Goal: Complete application form

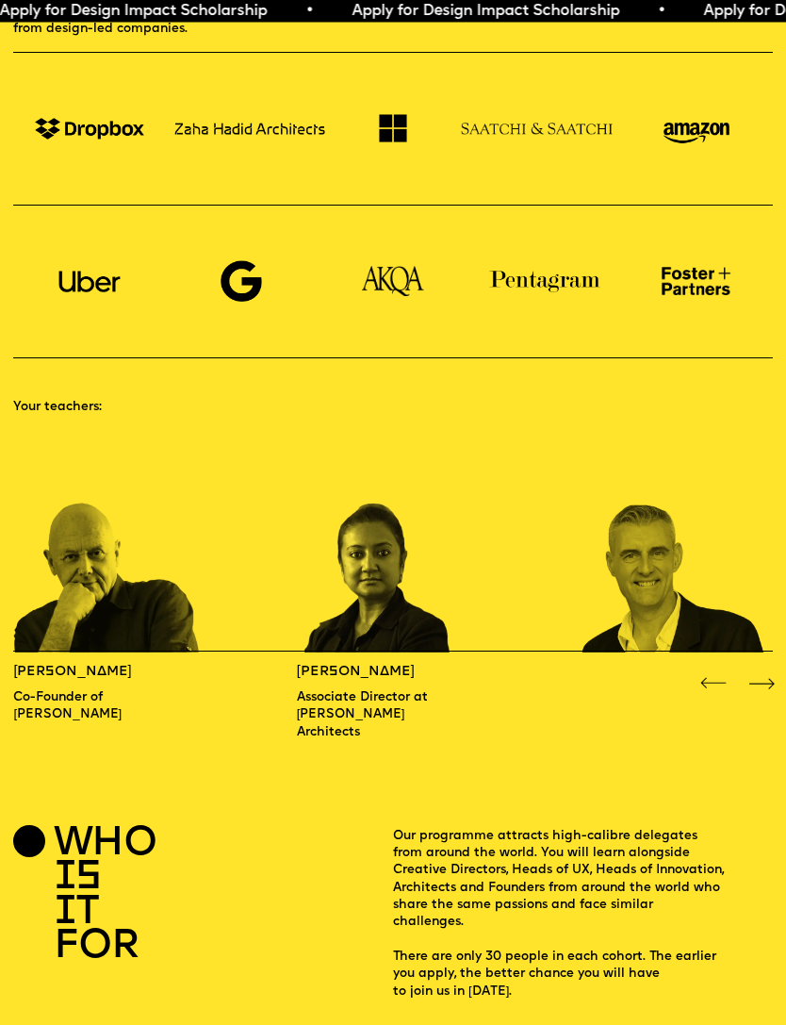
scroll to position [807, 0]
click at [757, 668] on div "Next slide" at bounding box center [761, 683] width 31 height 31
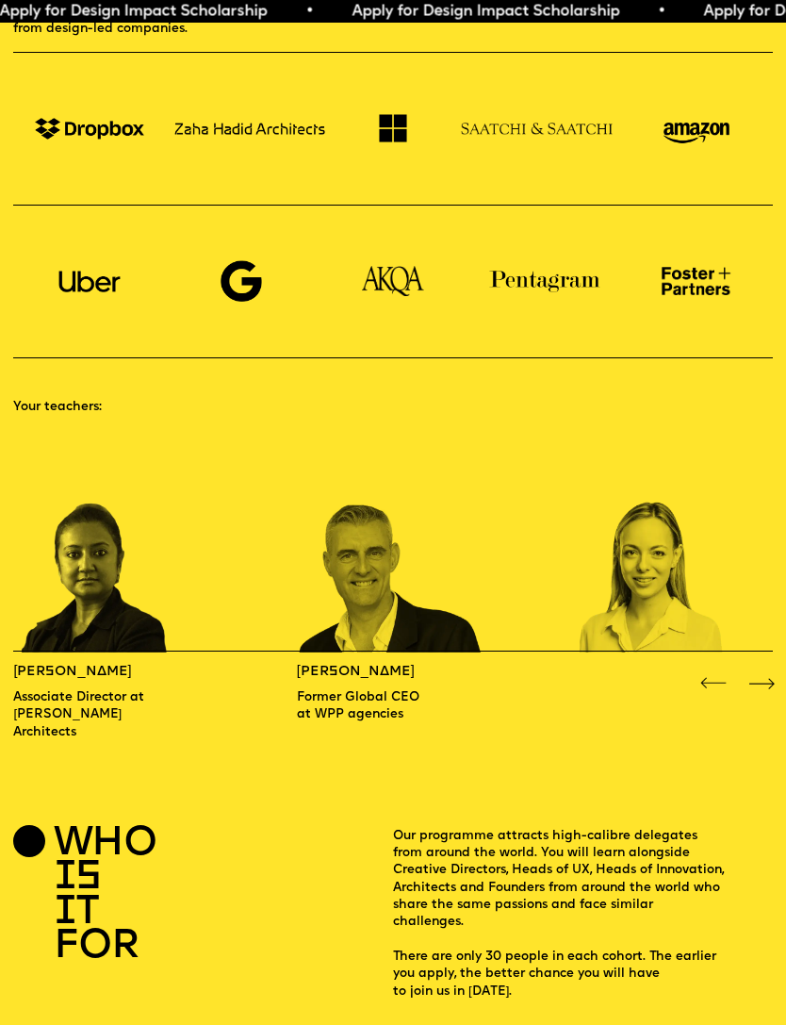
click at [763, 668] on div "Next slide" at bounding box center [761, 683] width 31 height 31
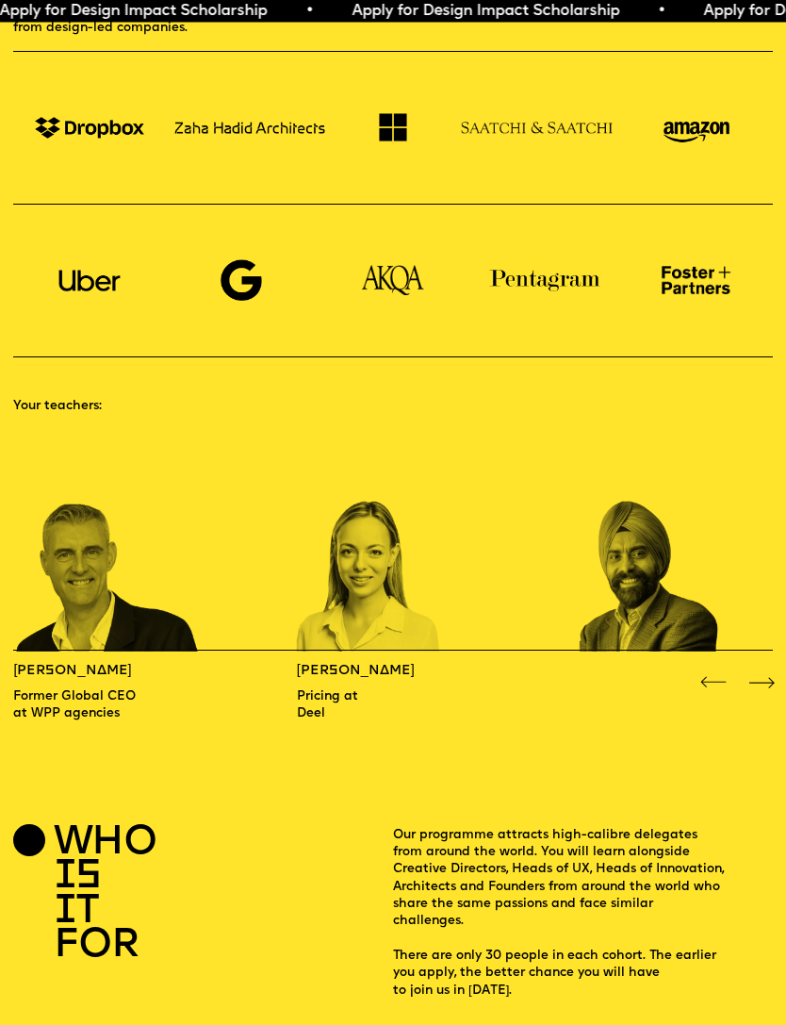
scroll to position [808, 0]
click at [756, 667] on div "Next slide" at bounding box center [761, 682] width 31 height 31
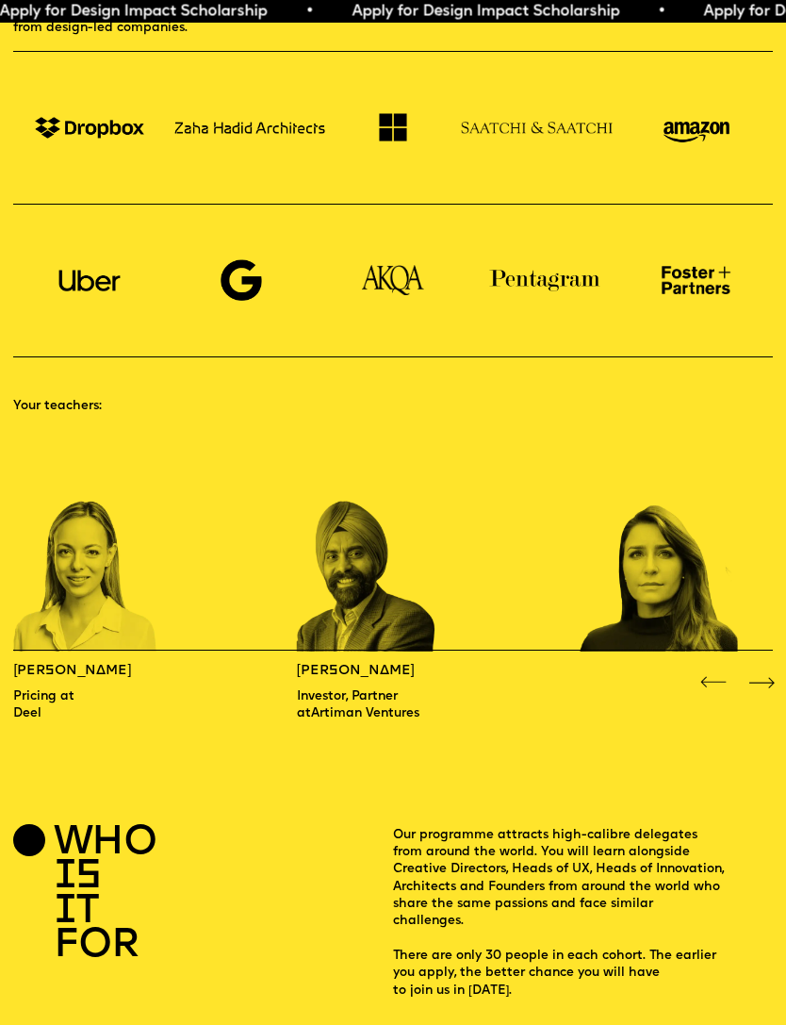
click at [759, 667] on div "Next slide" at bounding box center [761, 682] width 31 height 31
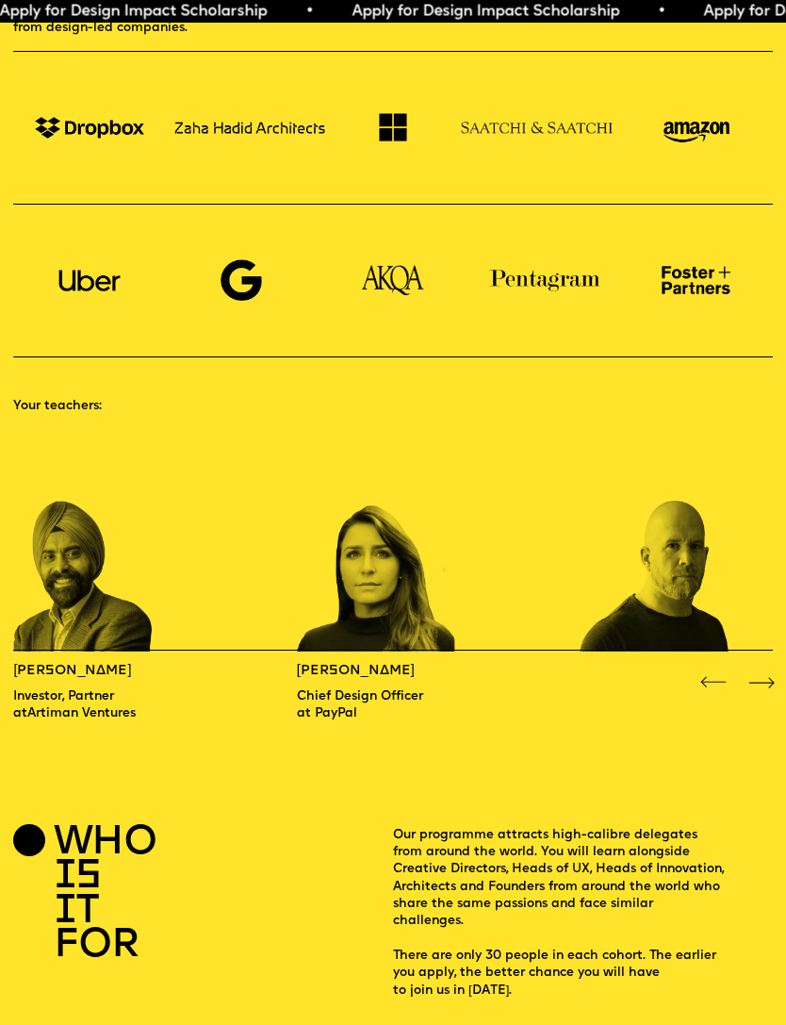
click at [759, 667] on div "Next slide" at bounding box center [761, 682] width 31 height 31
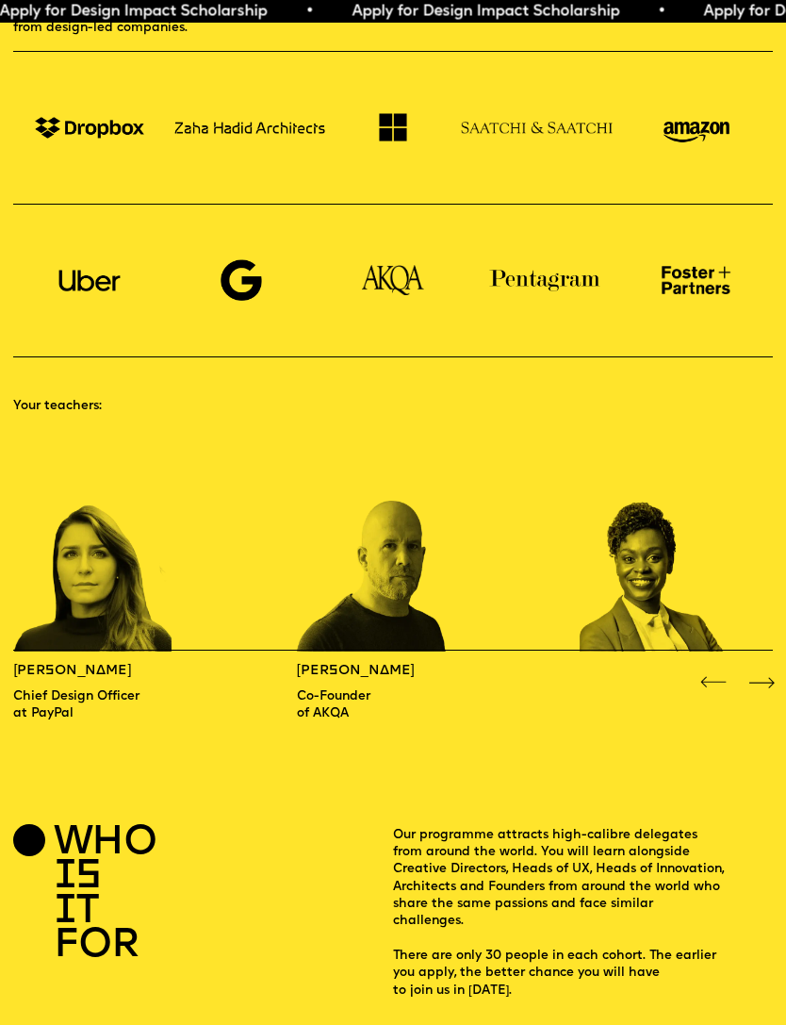
click at [759, 667] on div "Next slide" at bounding box center [761, 682] width 31 height 31
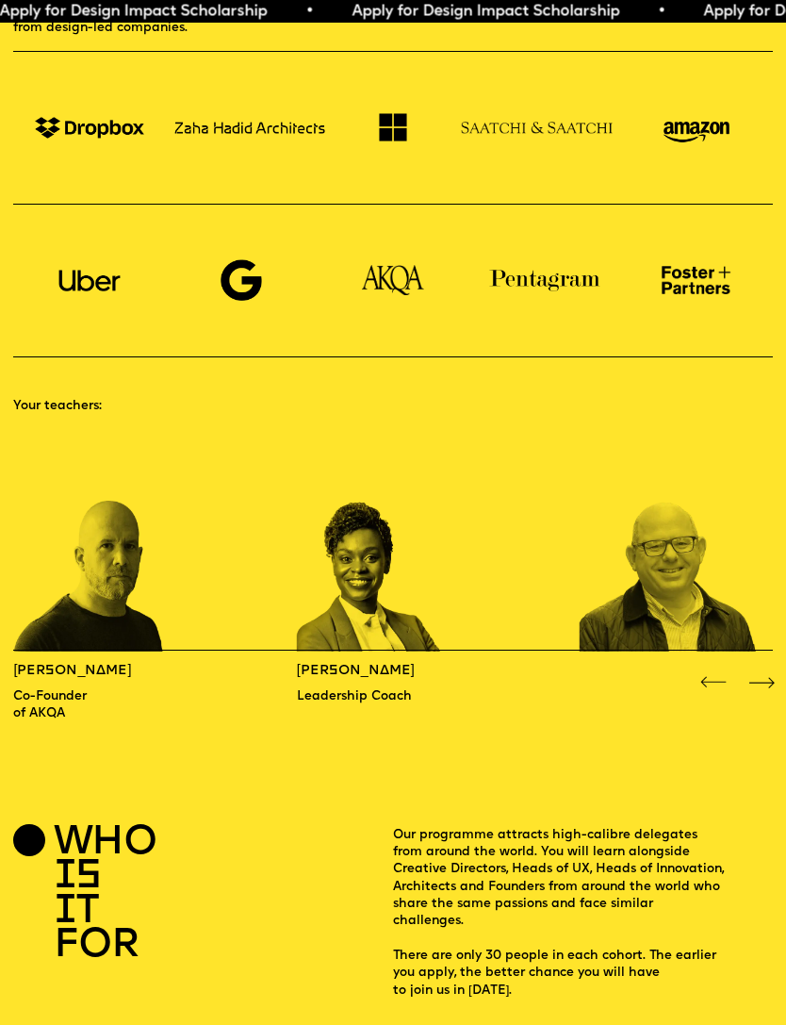
click at [764, 667] on div "Next slide" at bounding box center [761, 682] width 31 height 31
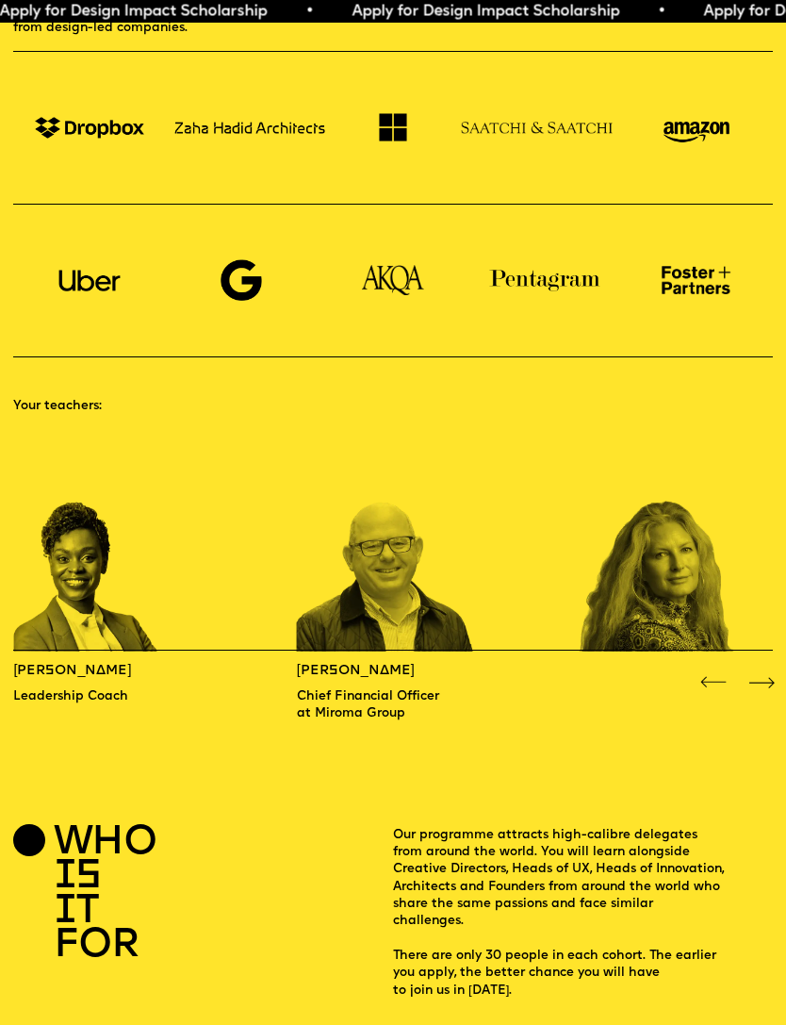
click at [761, 667] on div "Next slide" at bounding box center [761, 682] width 31 height 31
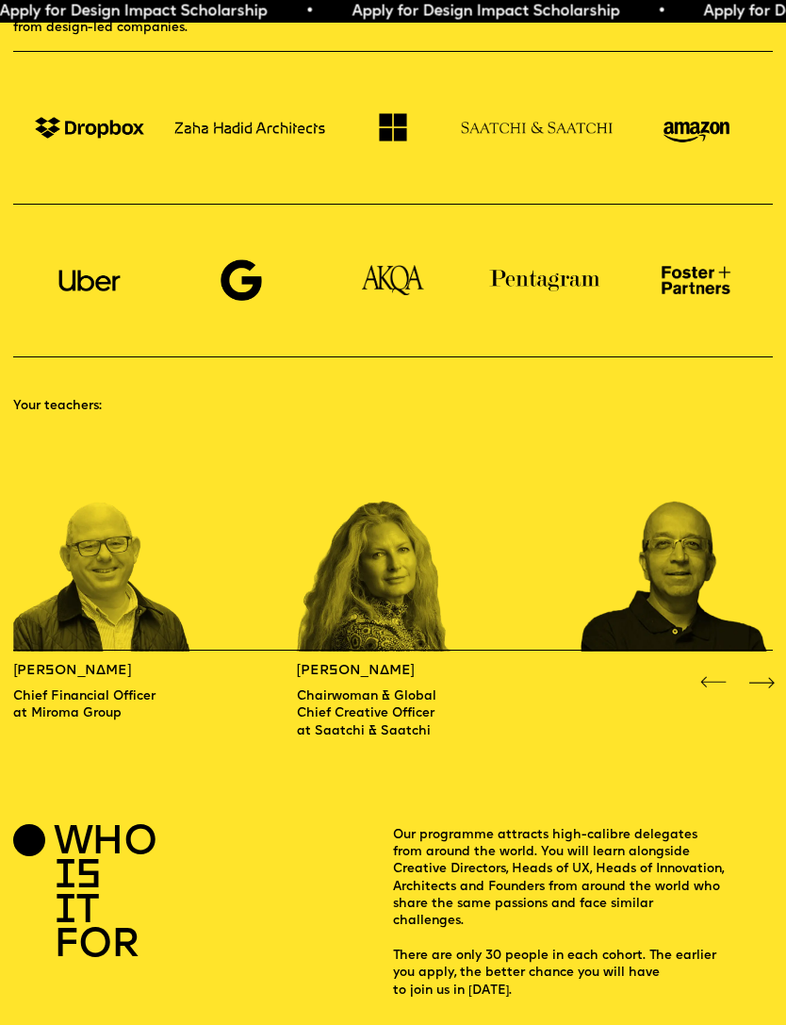
click at [766, 667] on div "Next slide" at bounding box center [761, 682] width 31 height 31
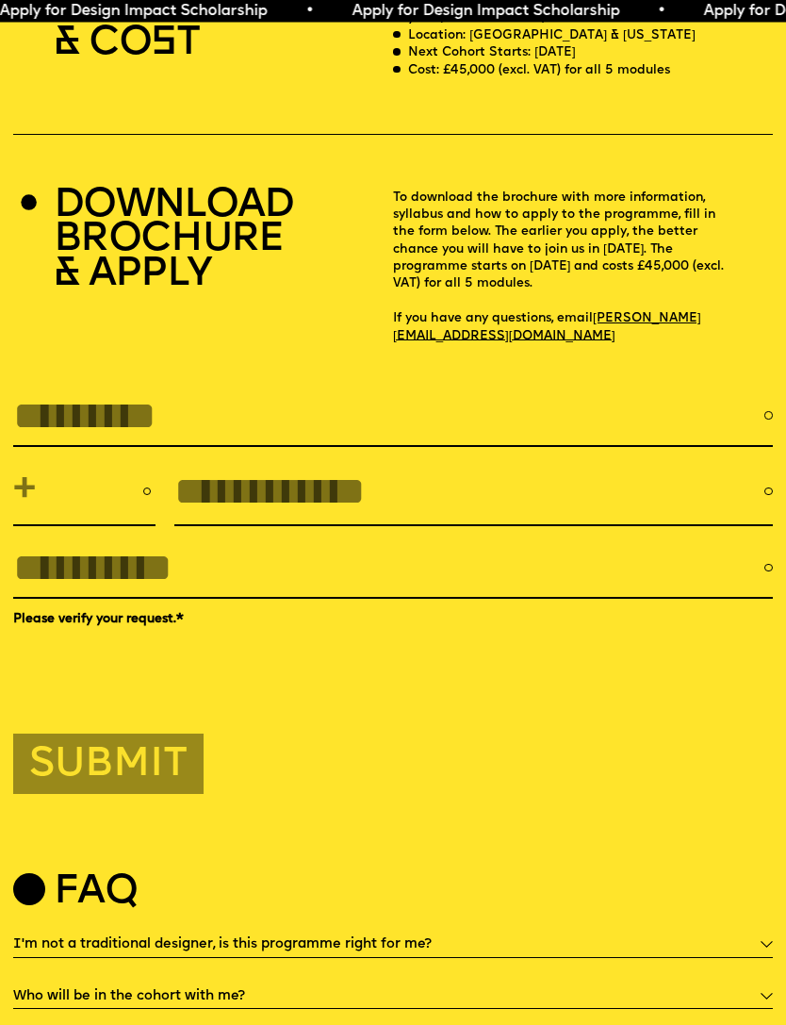
scroll to position [3299, 0]
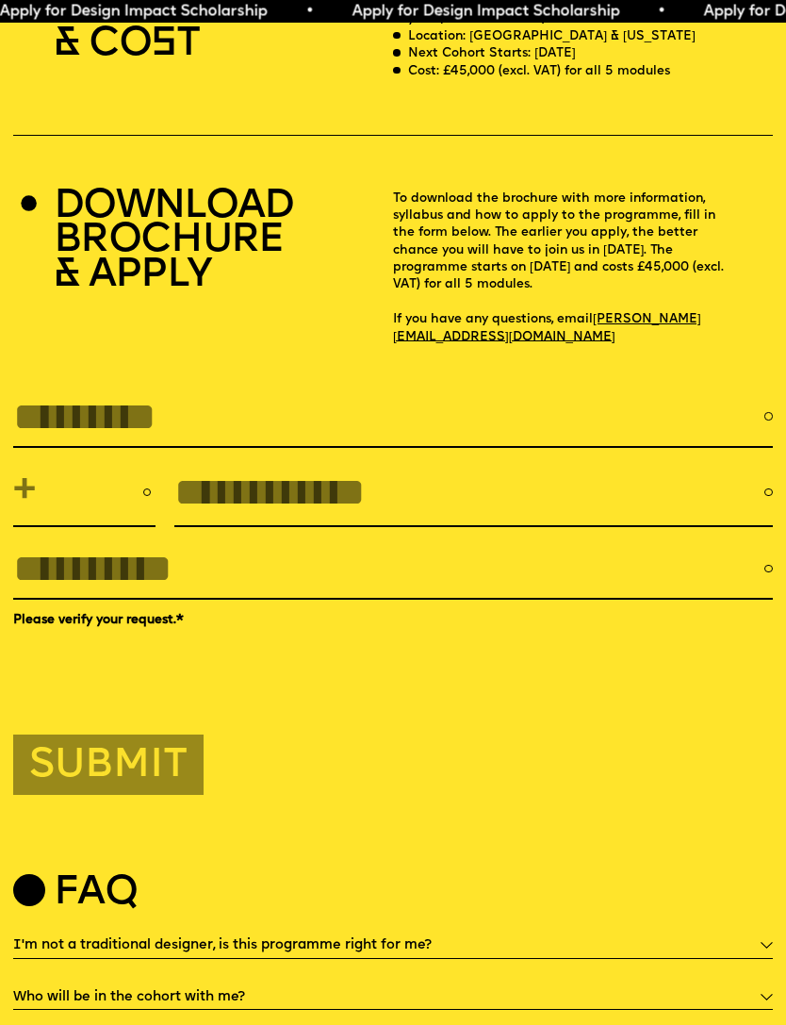
click at [625, 395] on input "FULL NAME" at bounding box center [389, 416] width 752 height 43
type input "**********"
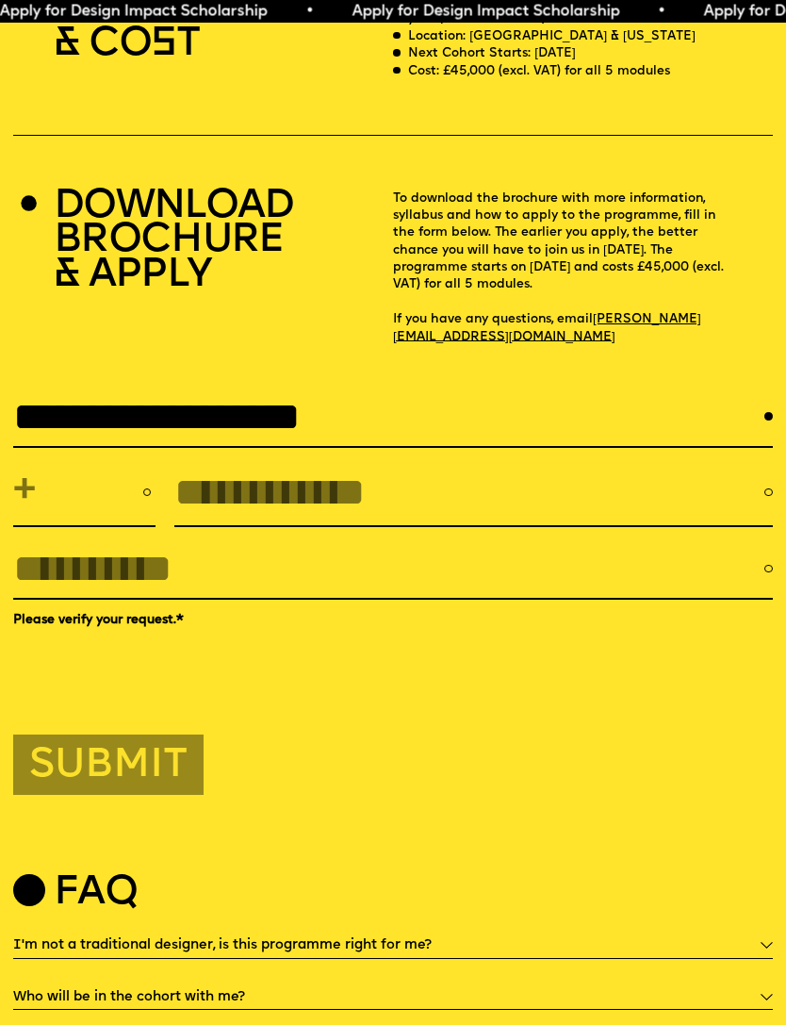
click at [657, 471] on input "tel" at bounding box center [469, 492] width 590 height 43
type input "**********"
click at [16, 468] on select "**********" at bounding box center [83, 493] width 141 height 50
select select "***"
click at [662, 547] on input "EMAIL *" at bounding box center [389, 568] width 752 height 43
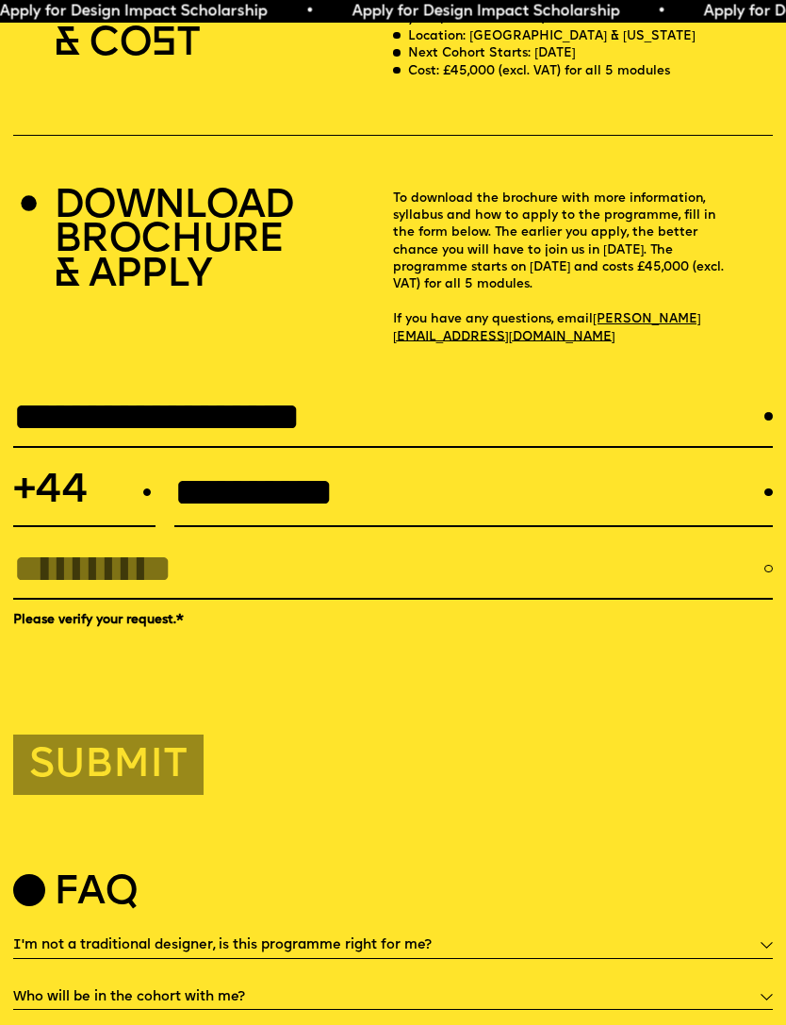
type input "**********"
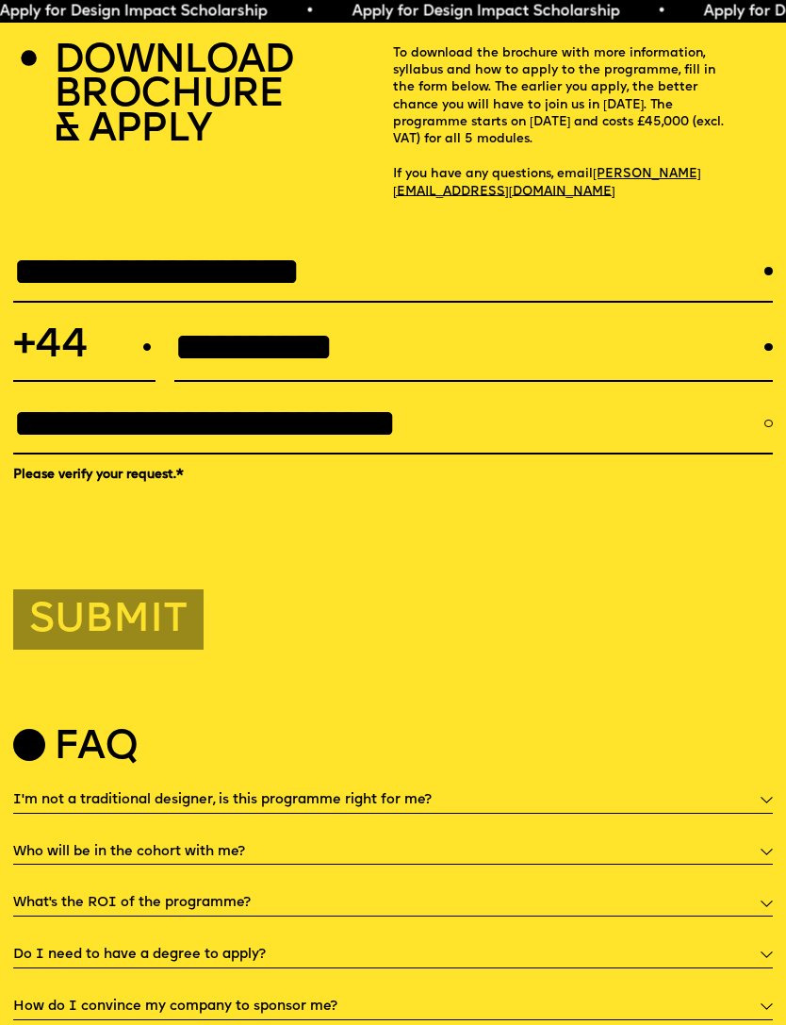
scroll to position [3448, 0]
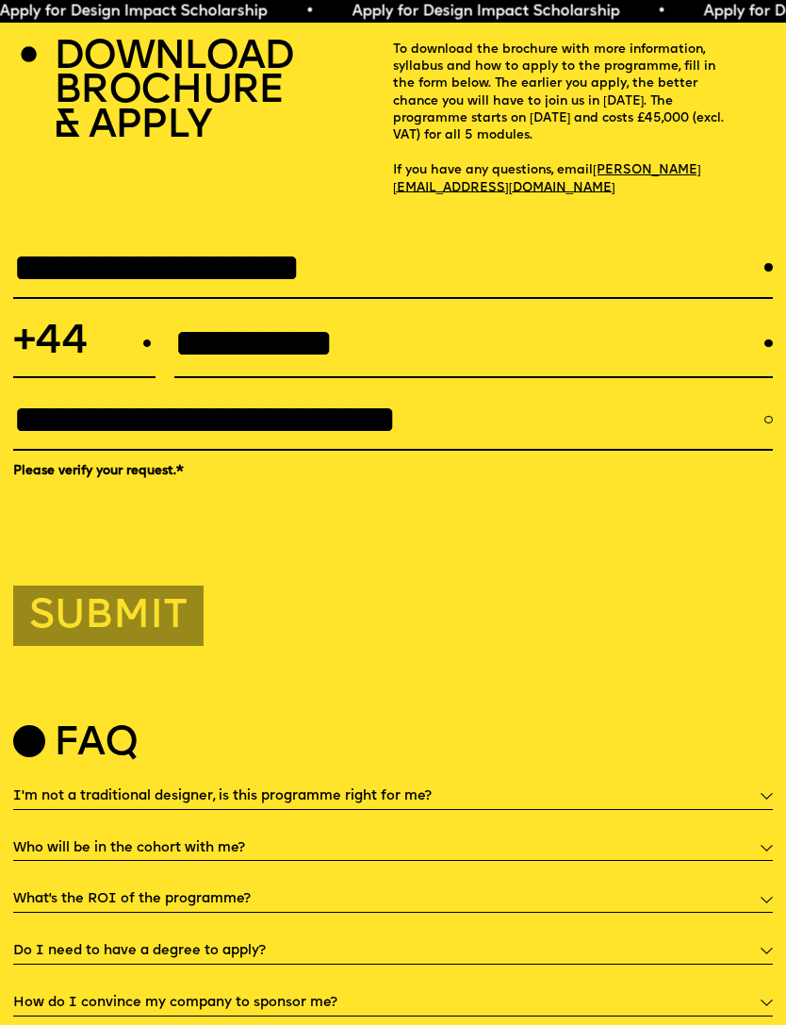
click at [102, 586] on button "Submit" at bounding box center [108, 616] width 190 height 60
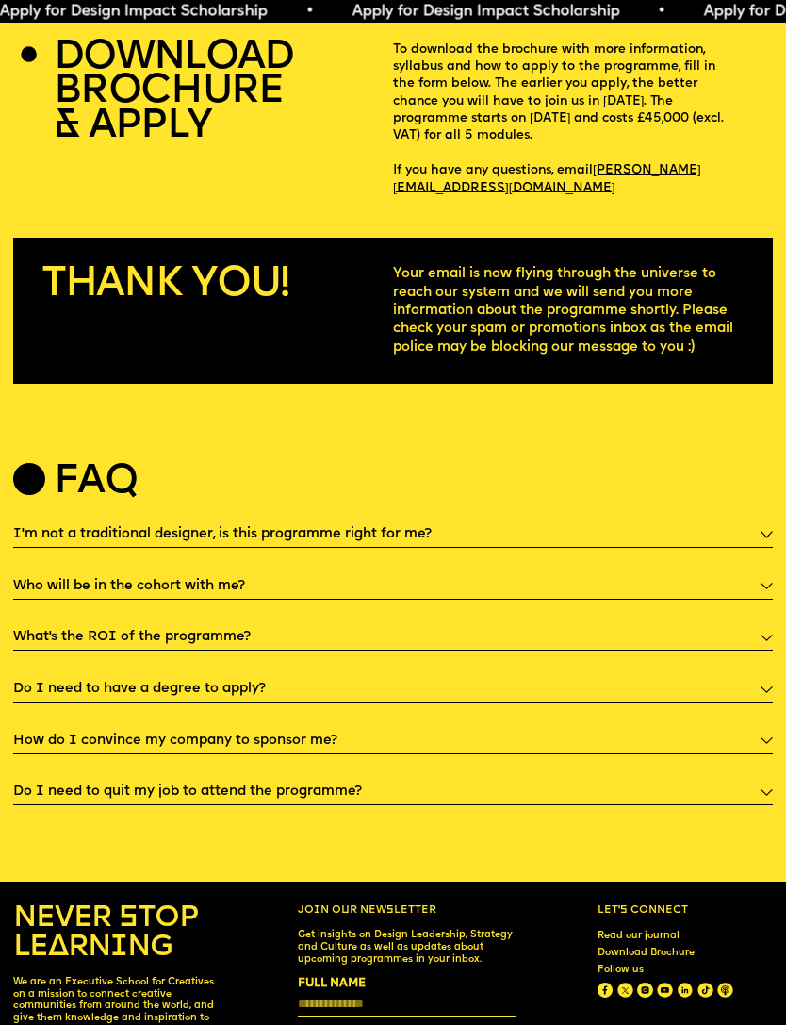
click at [771, 571] on div "Who will be in the cohort with me?" at bounding box center [392, 585] width 759 height 28
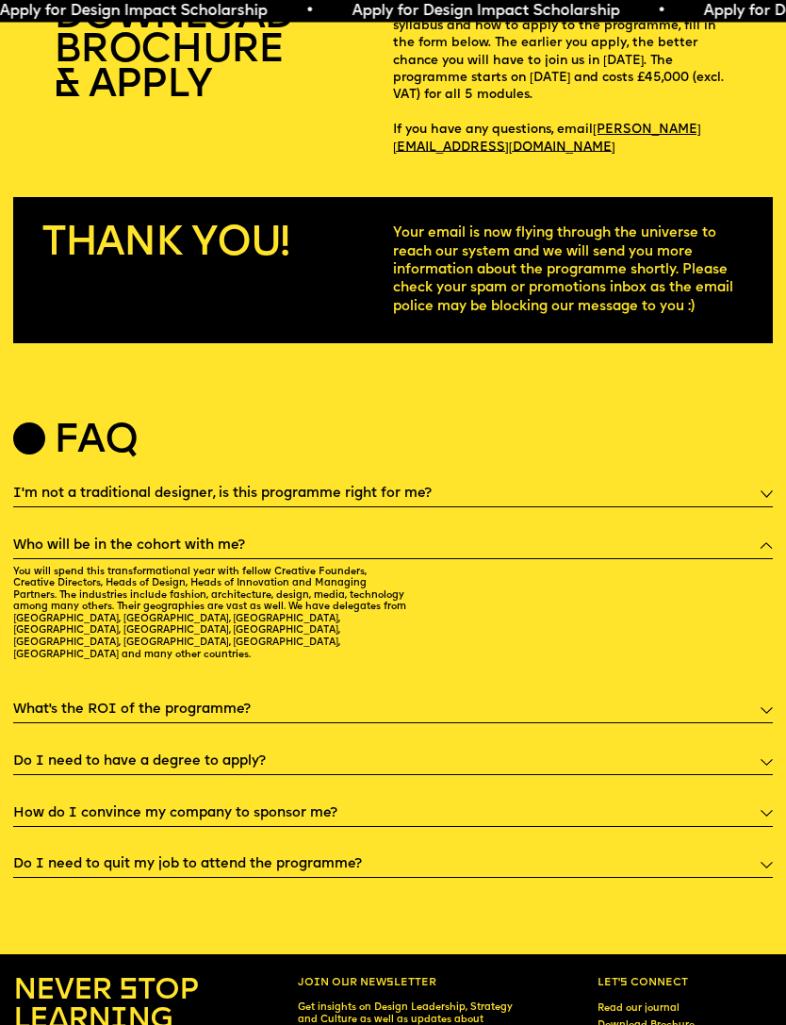
scroll to position [3627, 0]
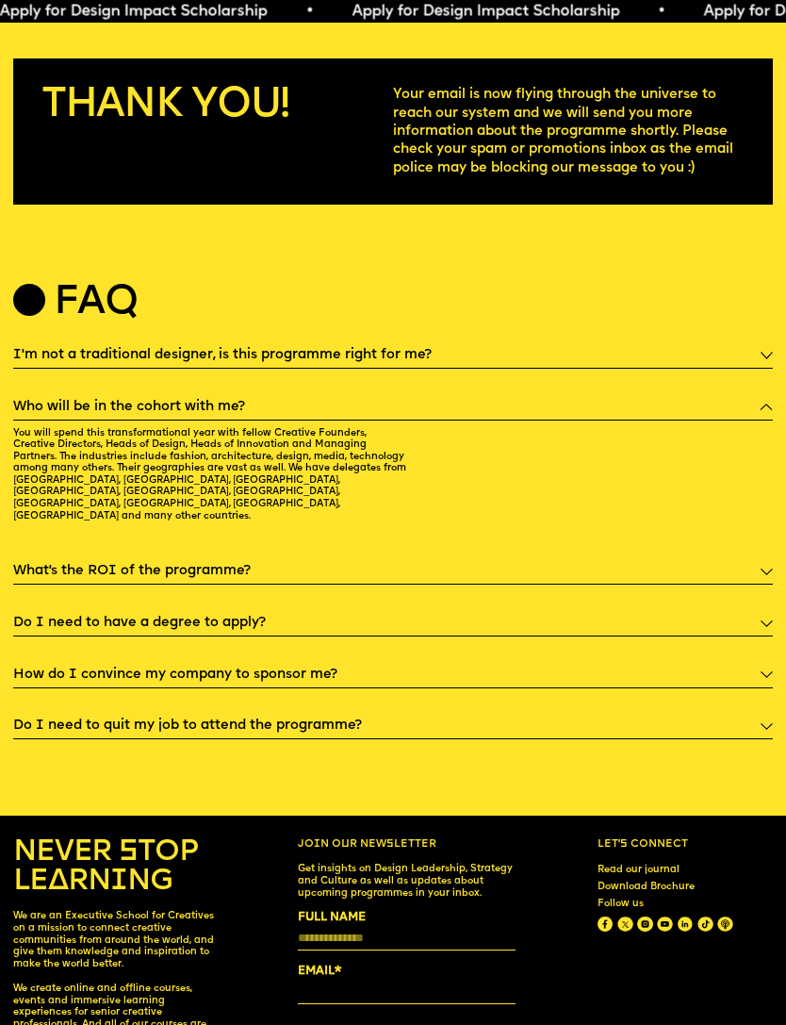
click at [751, 557] on div "What’s the ROI of the programme?" at bounding box center [392, 571] width 759 height 28
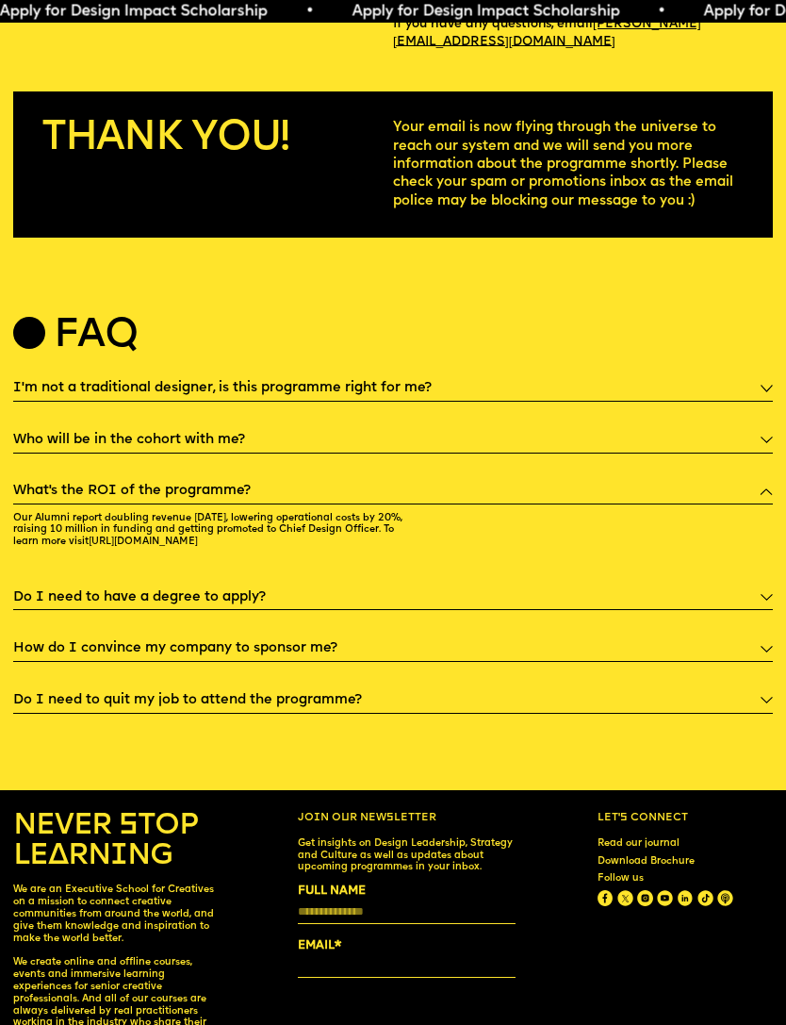
scroll to position [3593, 0]
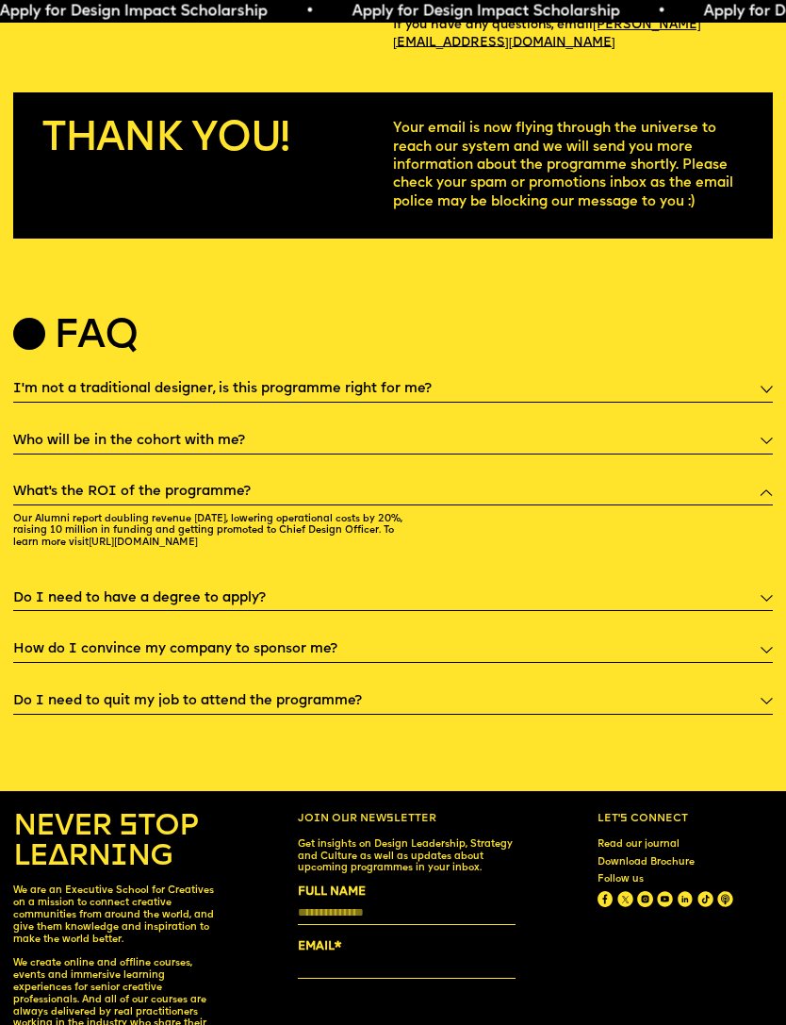
click at [697, 584] on div "Do I need to have a degree to apply?" at bounding box center [392, 598] width 759 height 28
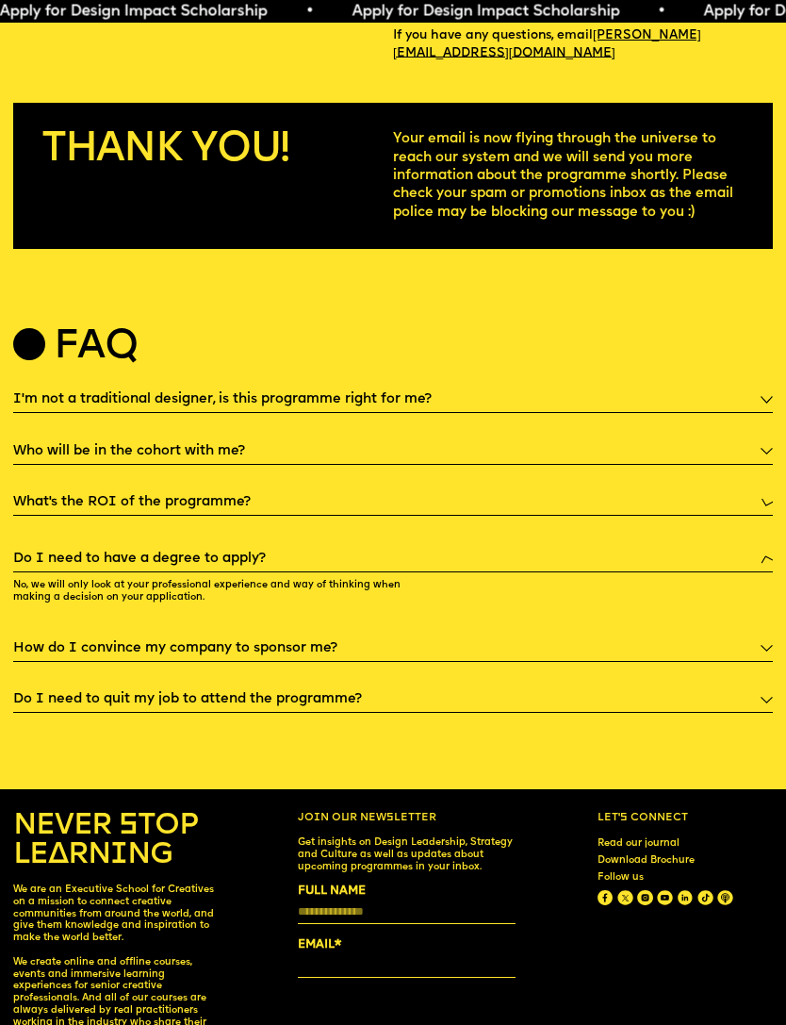
scroll to position [3582, 0]
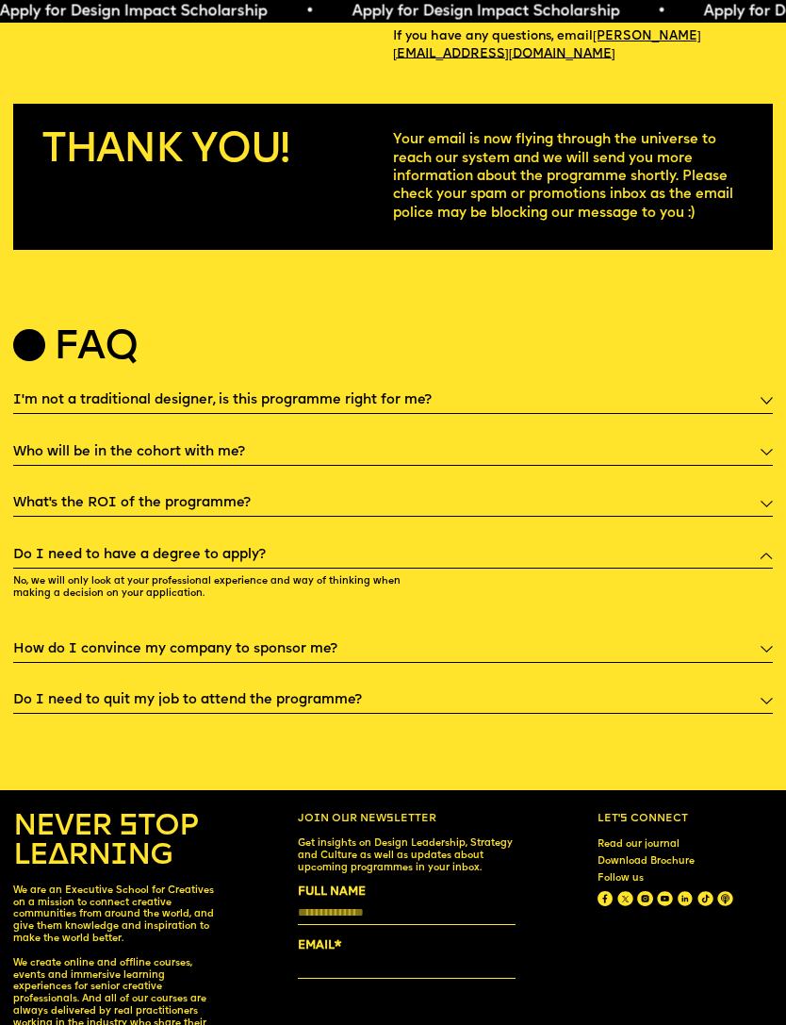
click at [660, 635] on div "How do I convince my company to sponsor me?" at bounding box center [392, 649] width 759 height 28
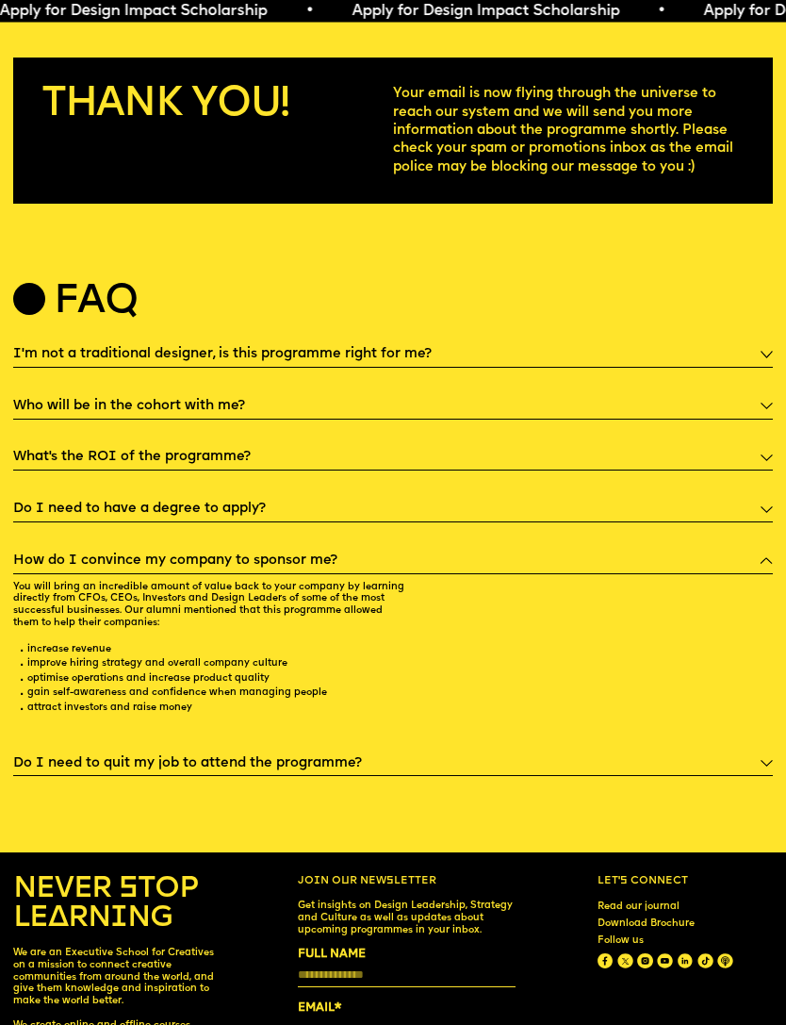
scroll to position [3686, 0]
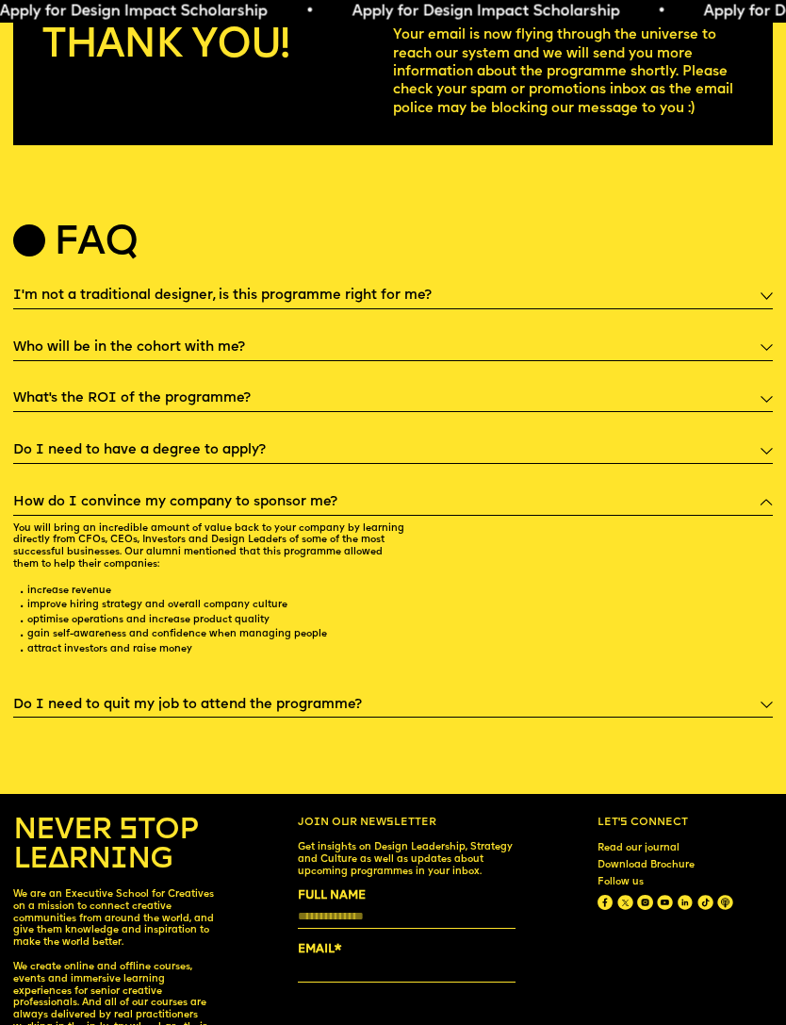
click at [618, 690] on div "Do I need to quit my job to attend the programme?" at bounding box center [392, 704] width 759 height 28
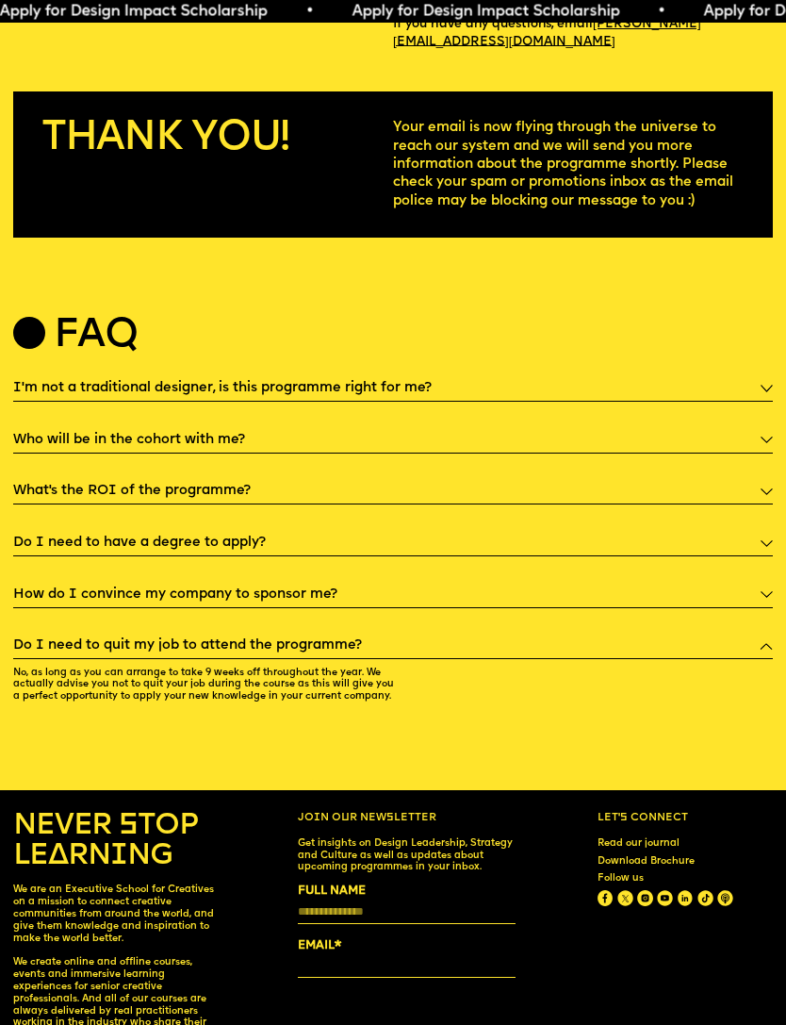
scroll to position [3593, 0]
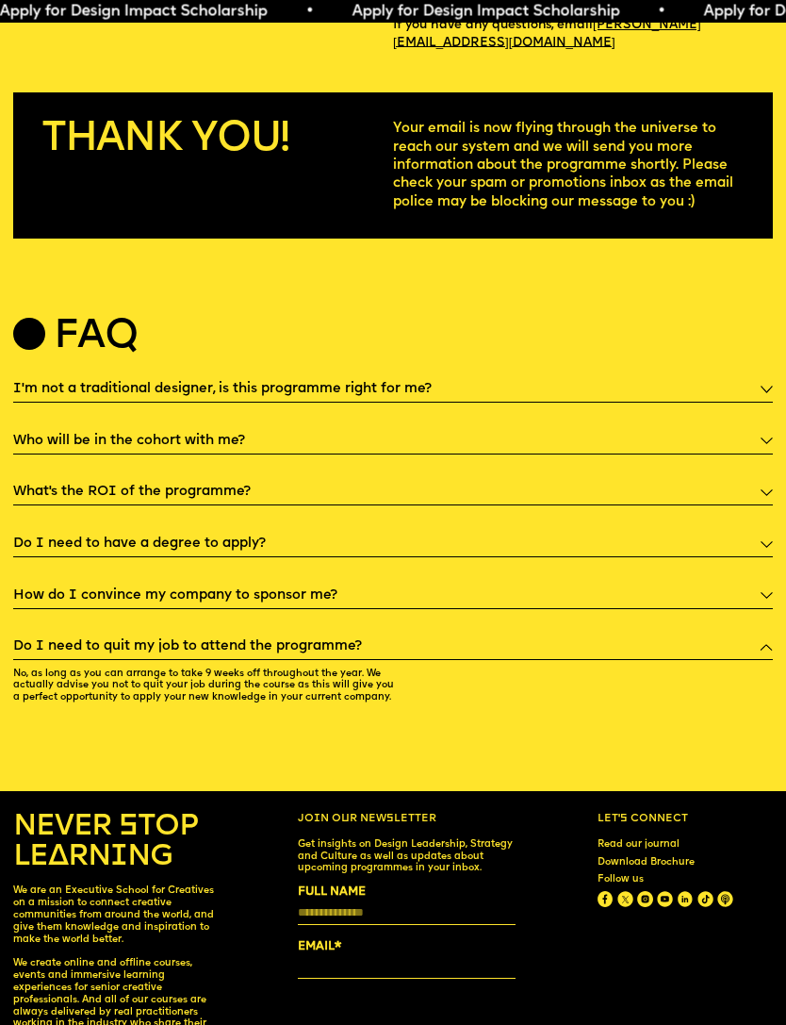
click at [755, 633] on div "Do I need to quit my job to attend the programme?" at bounding box center [392, 647] width 759 height 28
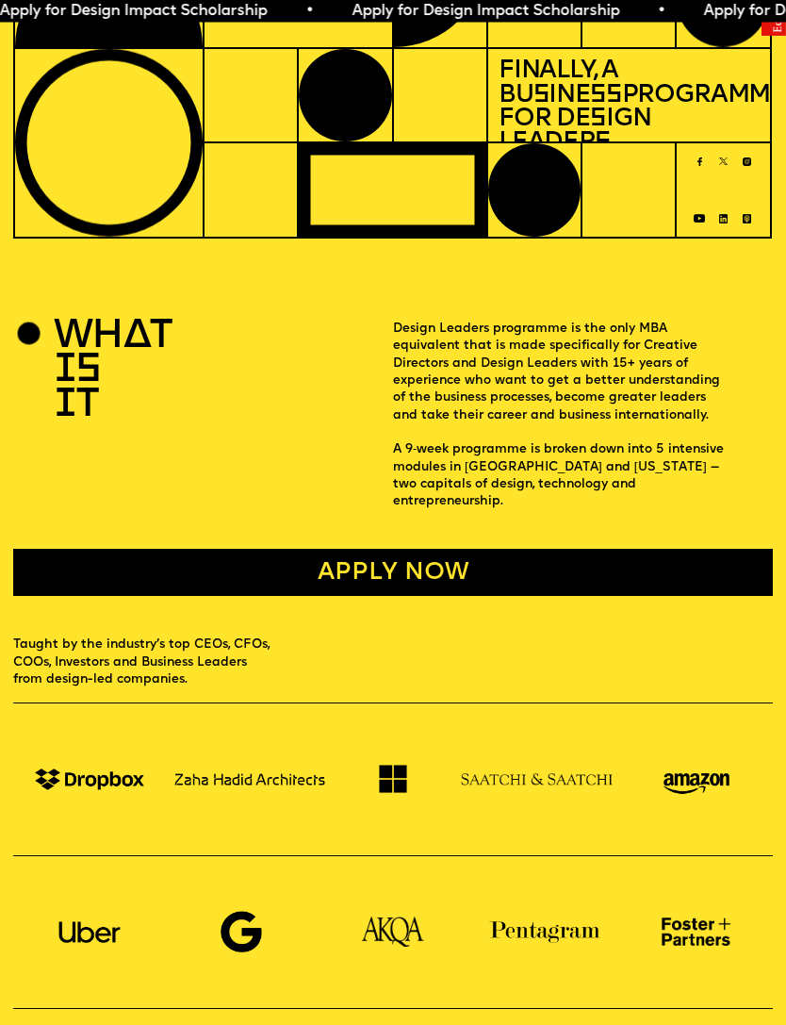
scroll to position [0, 0]
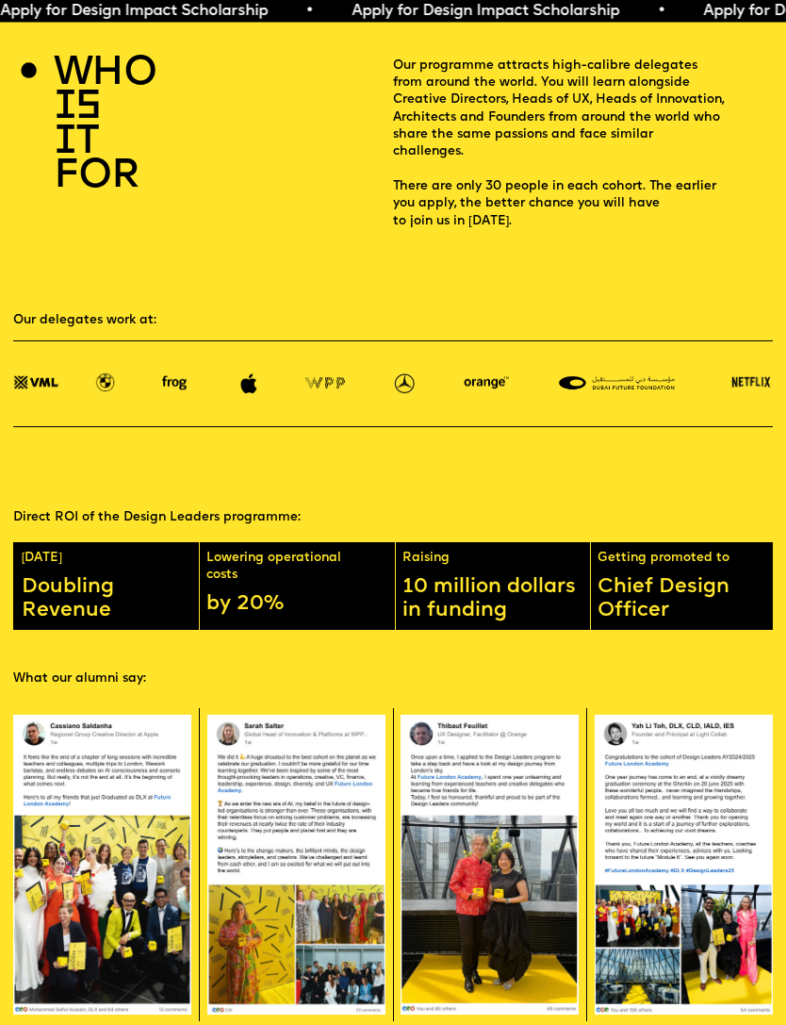
scroll to position [1540, 0]
